Goal: Task Accomplishment & Management: Use online tool/utility

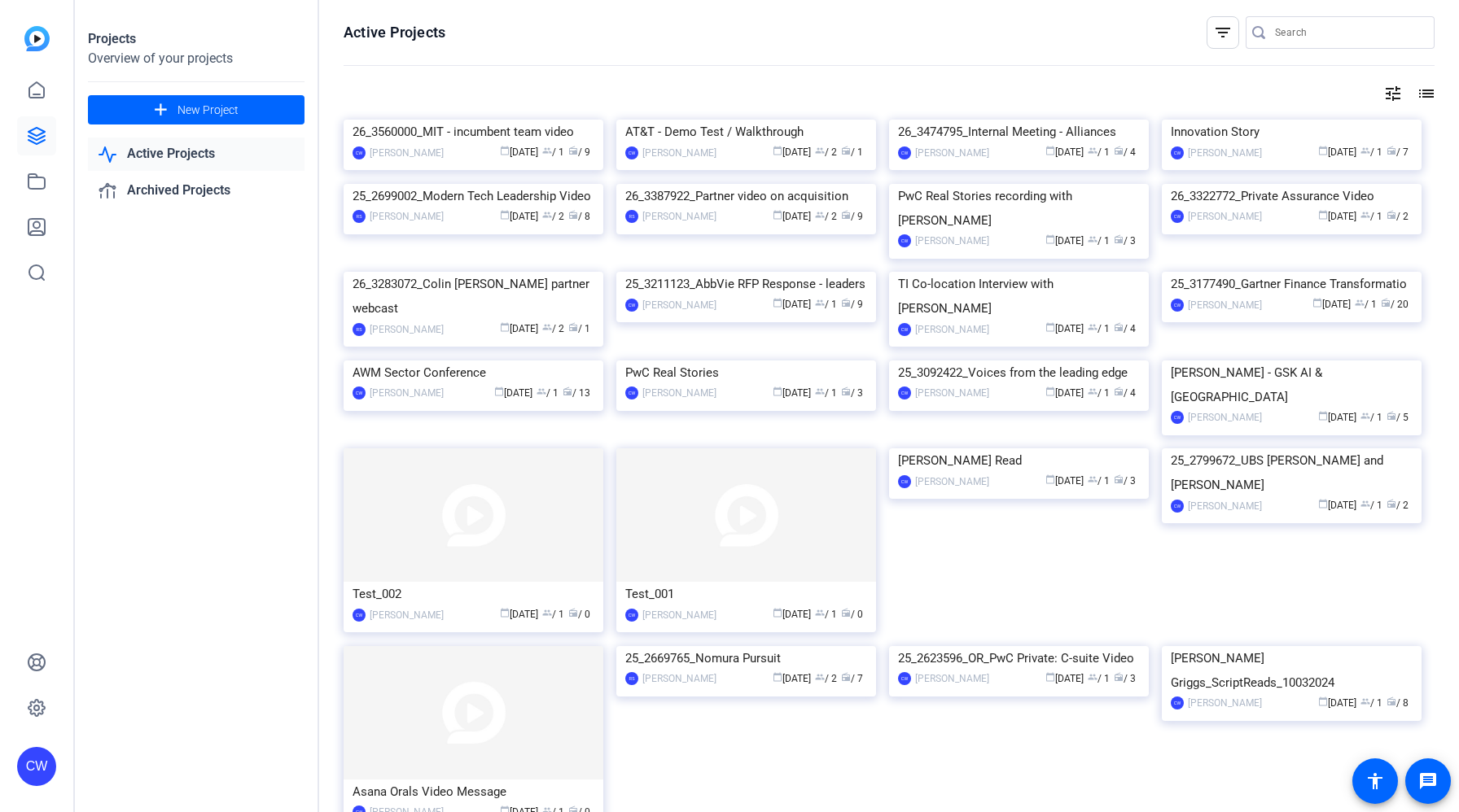
click at [141, 110] on span at bounding box center [196, 110] width 217 height 39
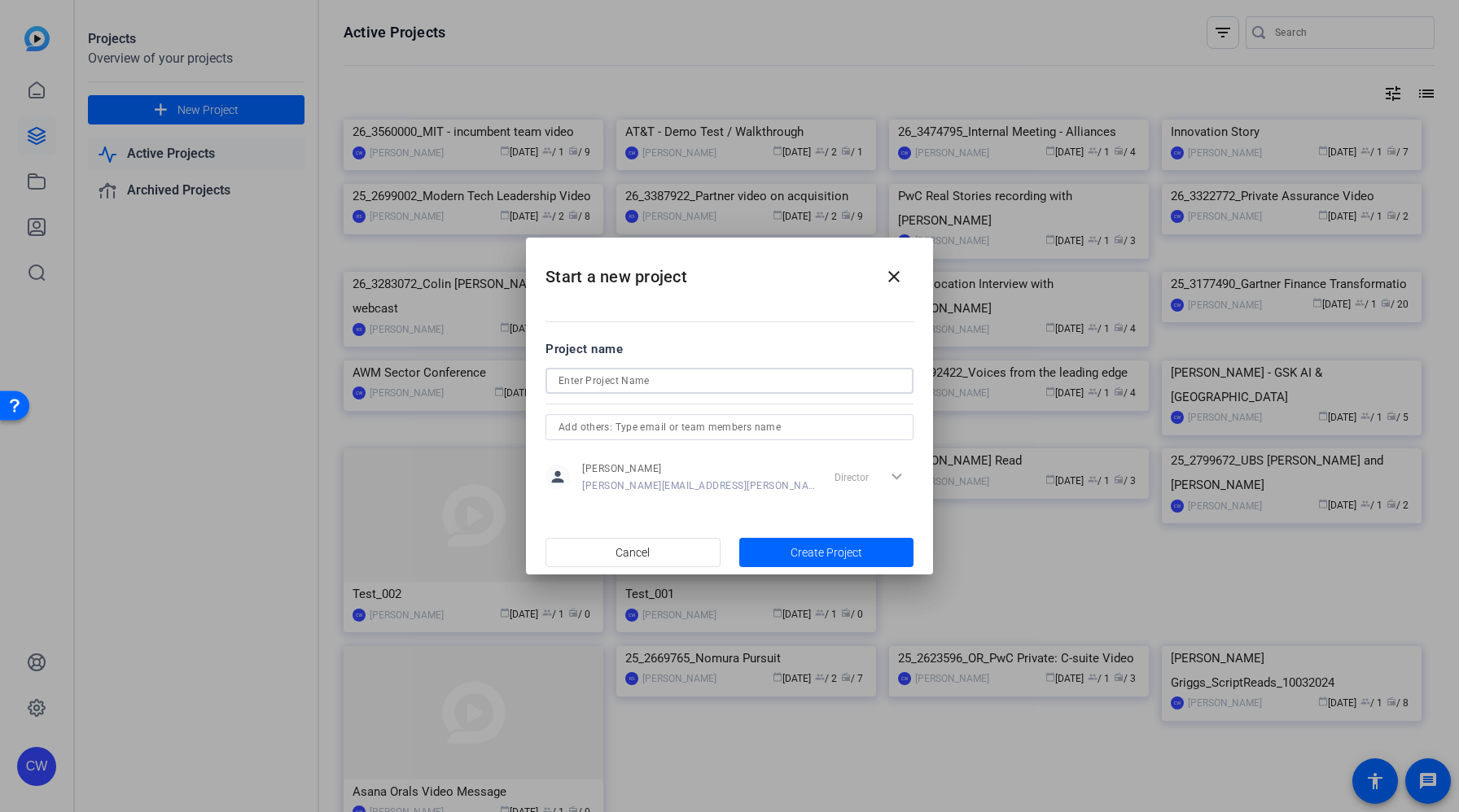
click at [635, 387] on input at bounding box center [729, 380] width 342 height 19
paste input "Diodes "Day in the life" video for Audit proposal"
drag, startPoint x: 797, startPoint y: 376, endPoint x: 693, endPoint y: 374, distance: 104.0
click at [693, 374] on input "Diodes "Day in the life" video for Audit proposal" at bounding box center [729, 380] width 342 height 19
type input "Diodes "Day in the life" video"
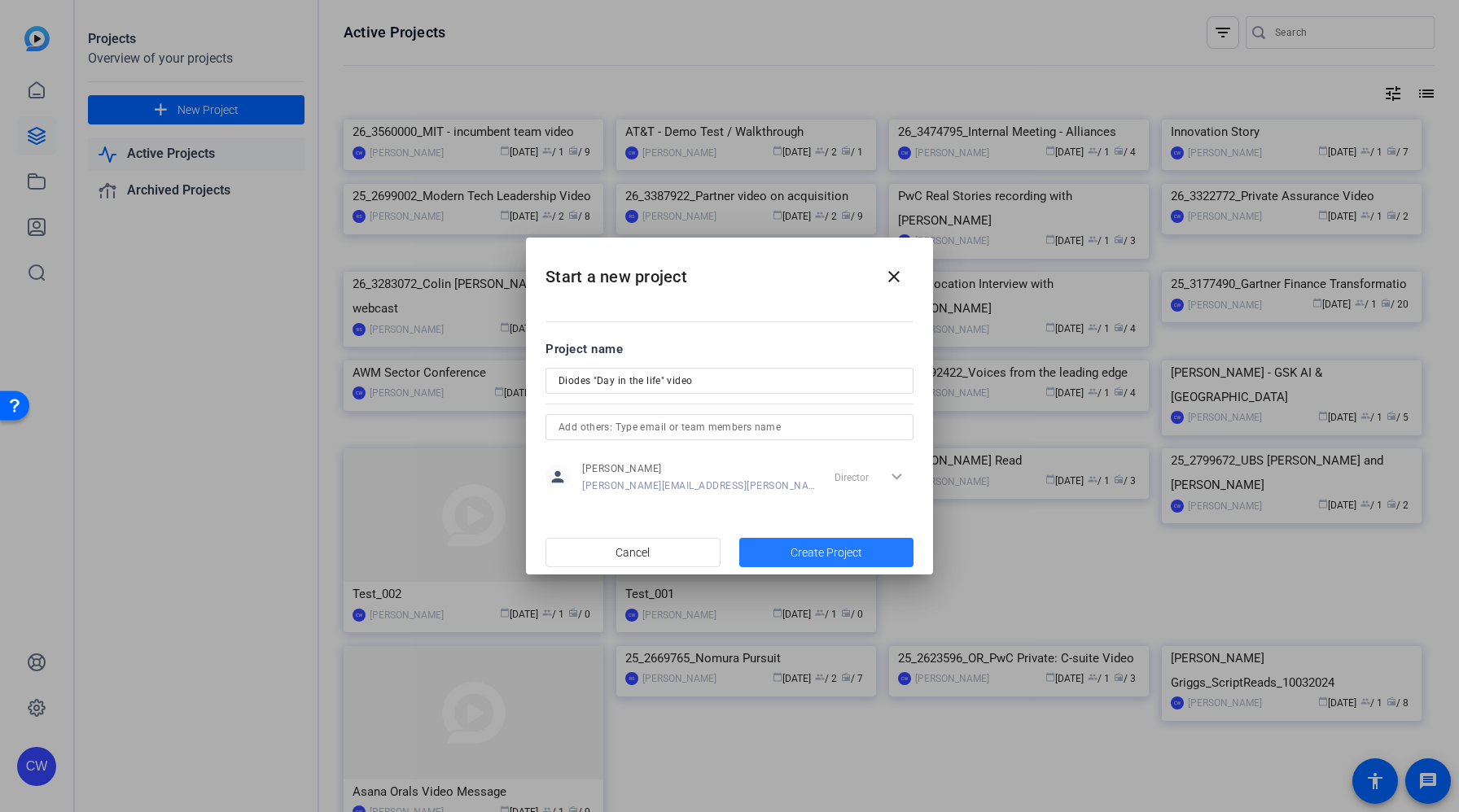
click at [823, 549] on span "Create Project" at bounding box center [827, 553] width 72 height 18
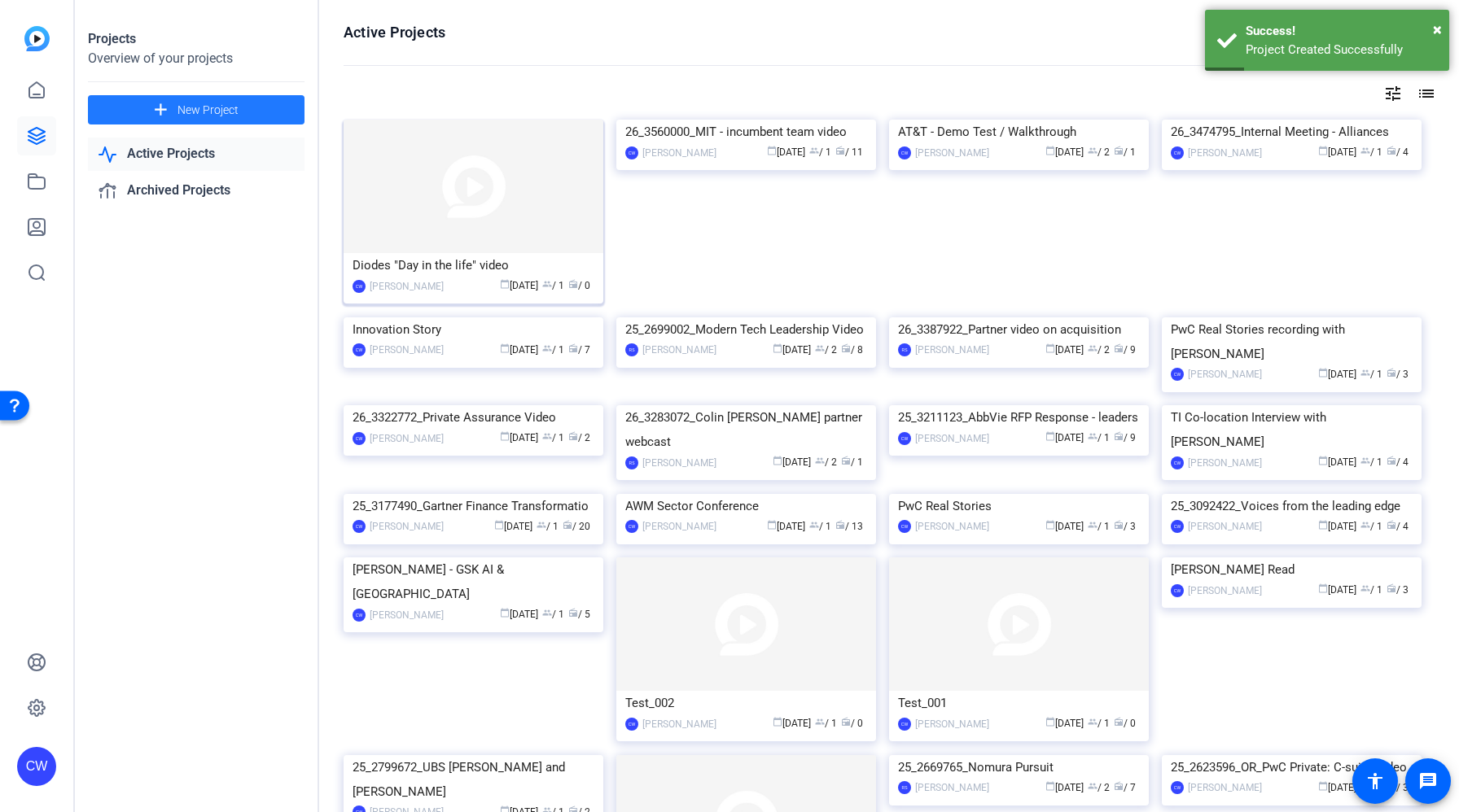
click at [528, 225] on img at bounding box center [472, 186] width 259 height 134
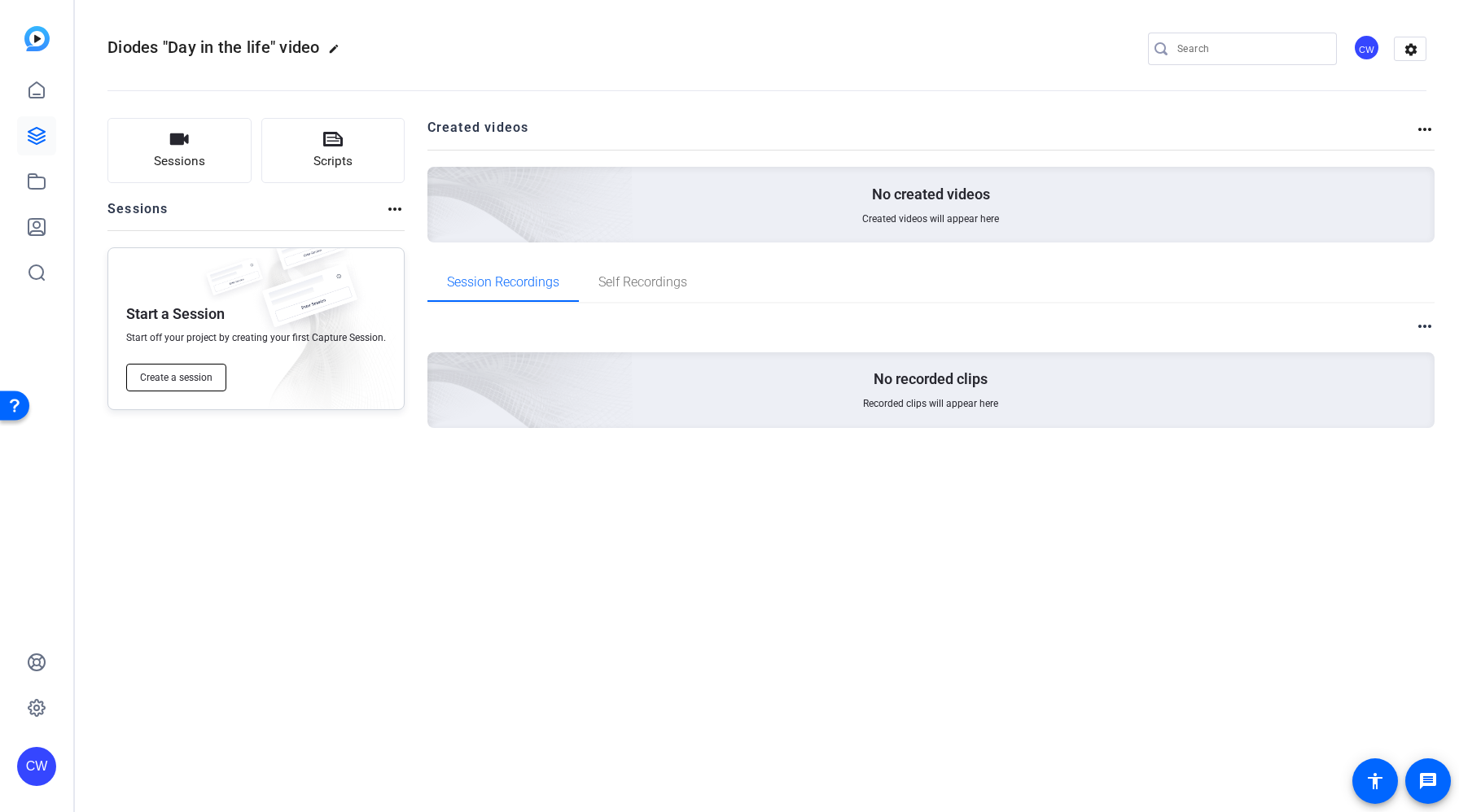
click at [169, 378] on span "Create a session" at bounding box center [176, 377] width 73 height 13
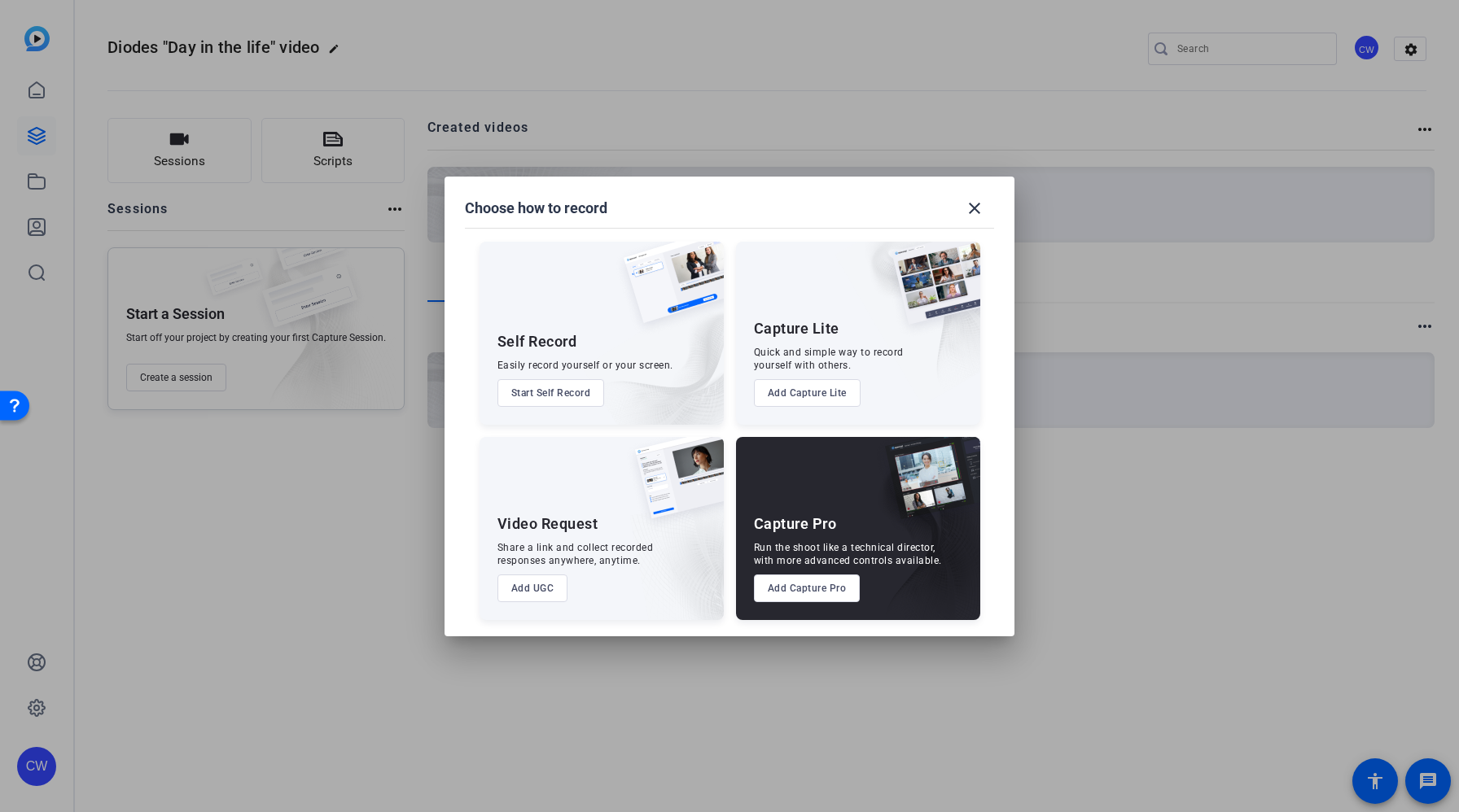
click at [536, 584] on button "Add UGC" at bounding box center [532, 589] width 71 height 28
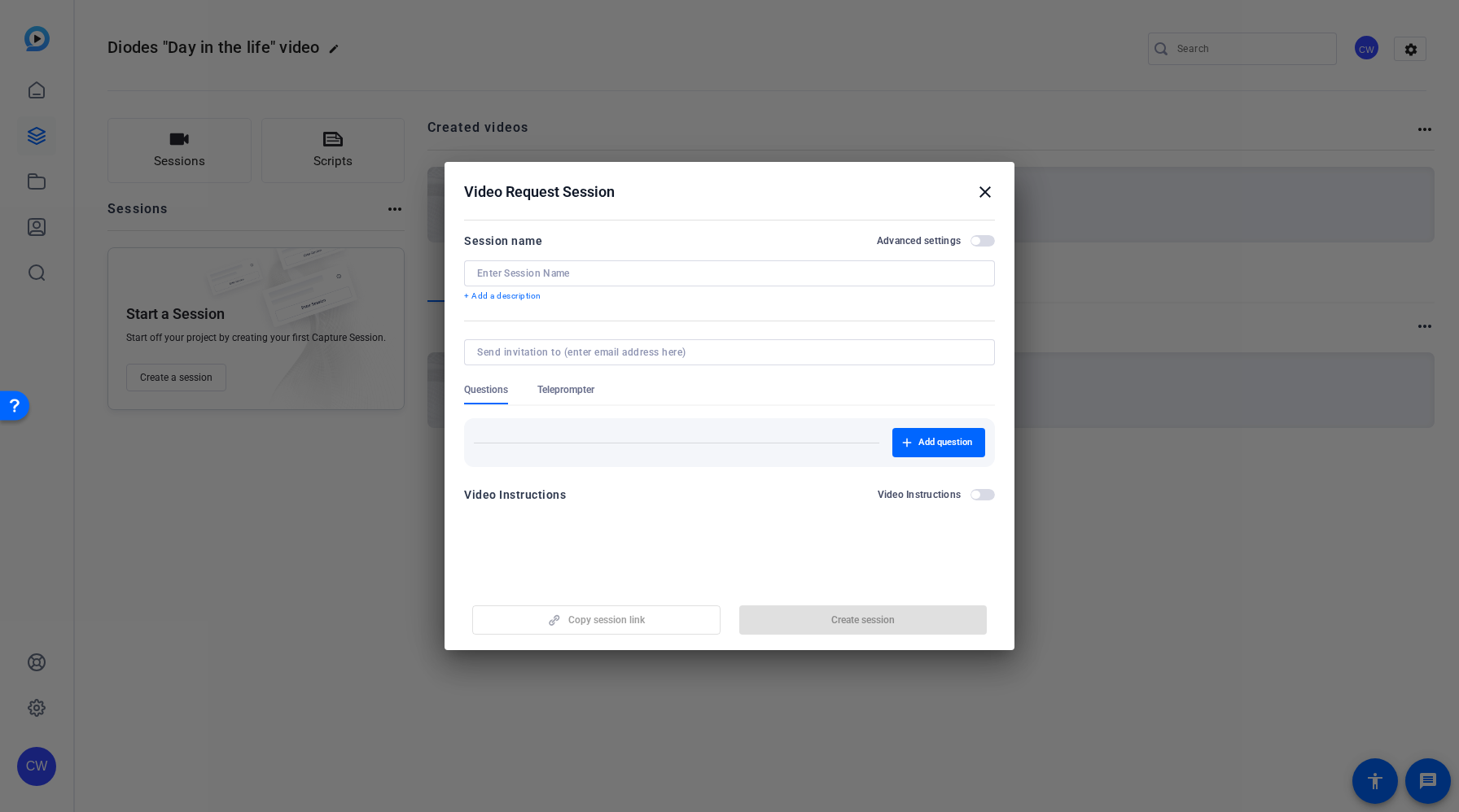
click at [549, 270] on input at bounding box center [729, 273] width 505 height 13
paste input "Diodes "Day in the life" video for Audit proposal"
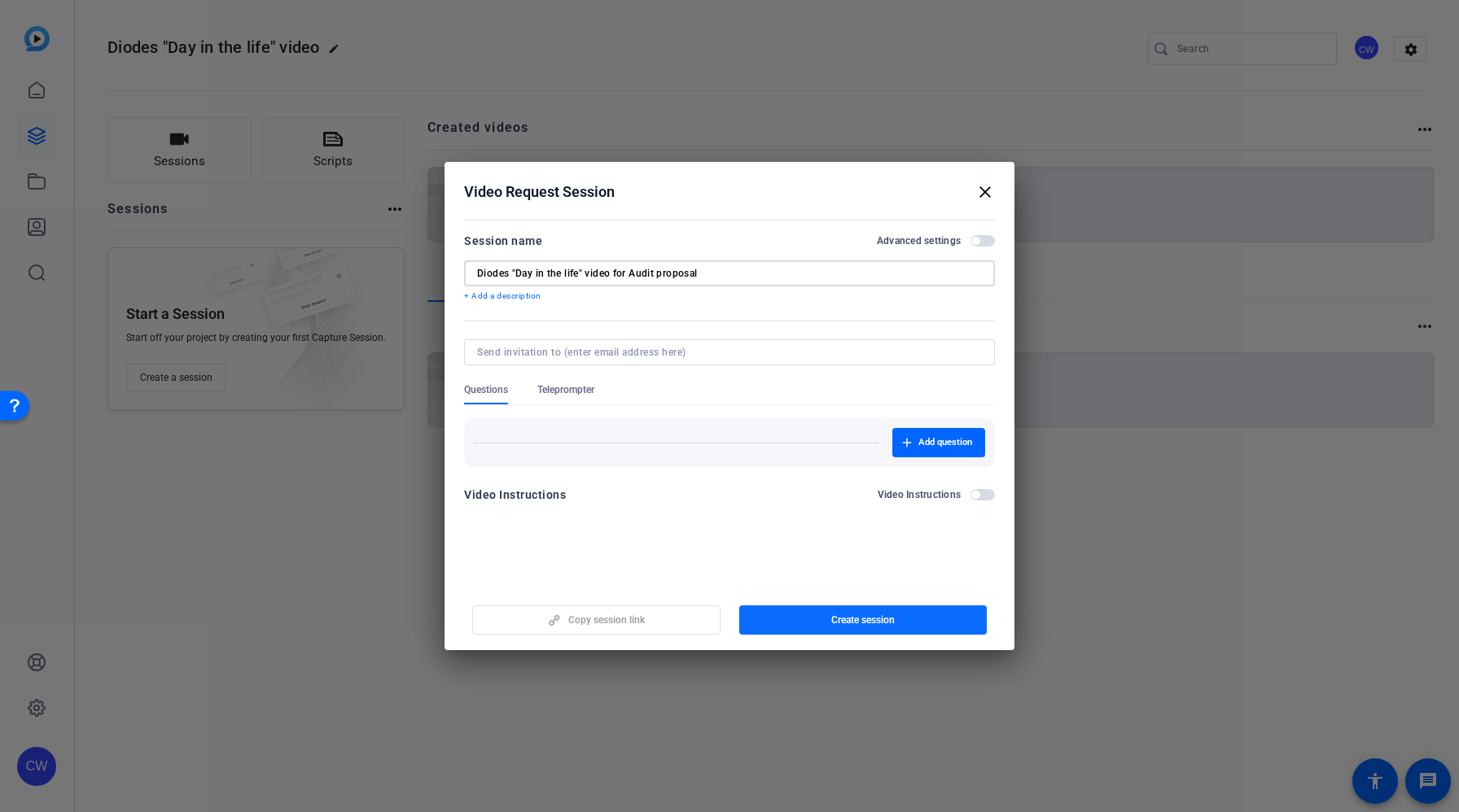
type input "Diodes "Day in the life" video for Audit proposal"
click at [873, 626] on span "Create session" at bounding box center [863, 620] width 64 height 13
click at [640, 615] on span "Copy session link" at bounding box center [606, 620] width 77 height 13
